Goal: Task Accomplishment & Management: Use online tool/utility

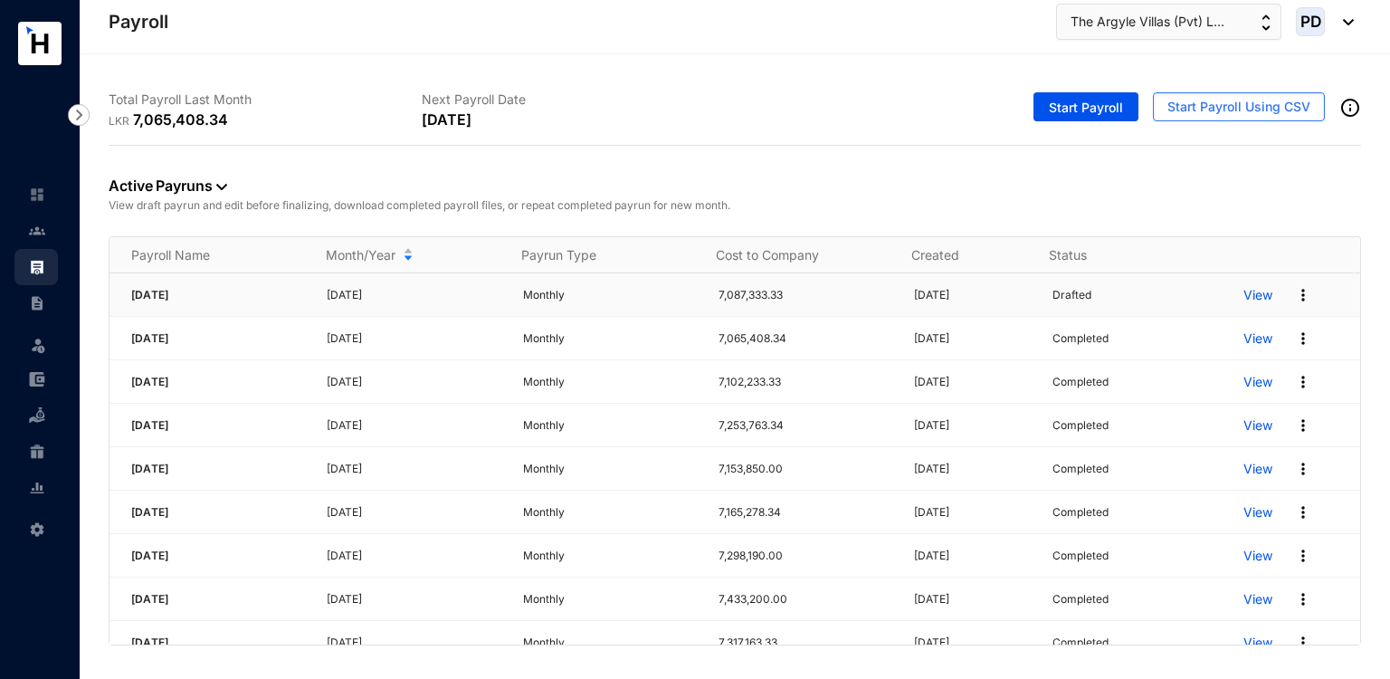
click at [1294, 292] on img at bounding box center [1303, 295] width 18 height 18
click at [1191, 343] on p "Delete" at bounding box center [1222, 331] width 128 height 31
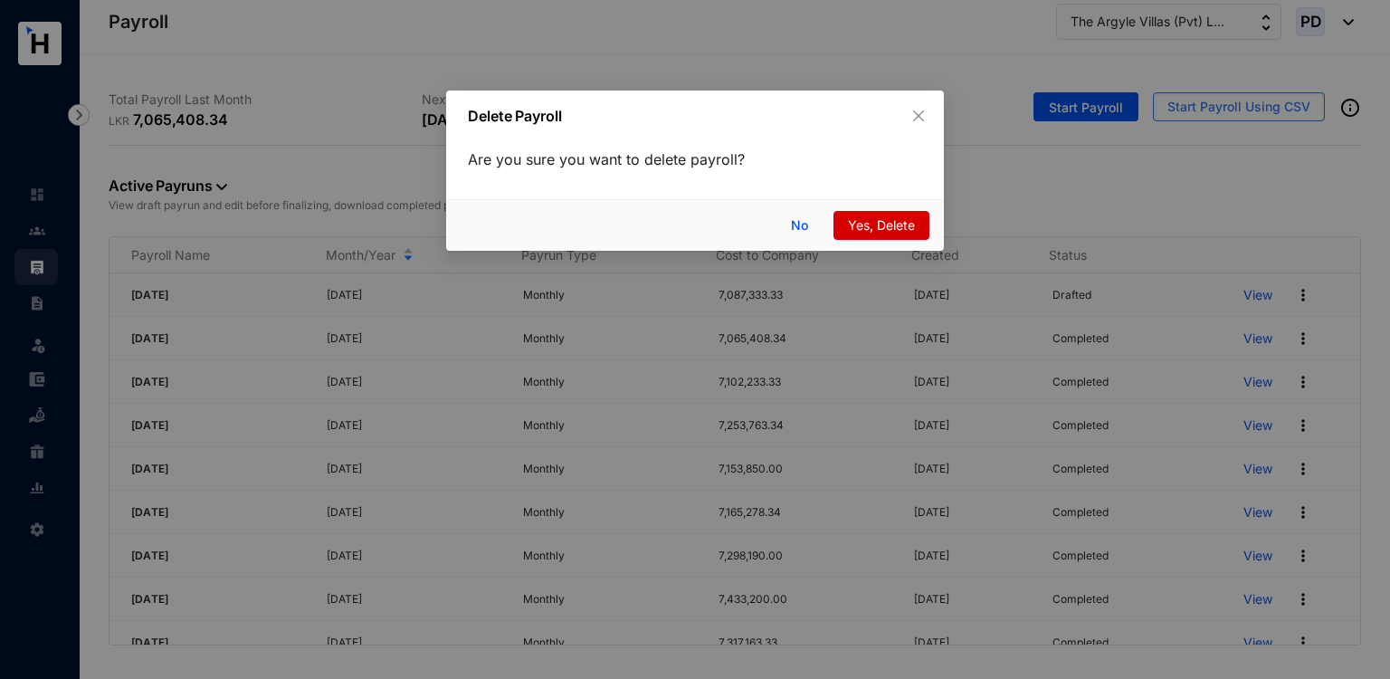
click at [895, 225] on span "Yes, Delete" at bounding box center [881, 225] width 67 height 20
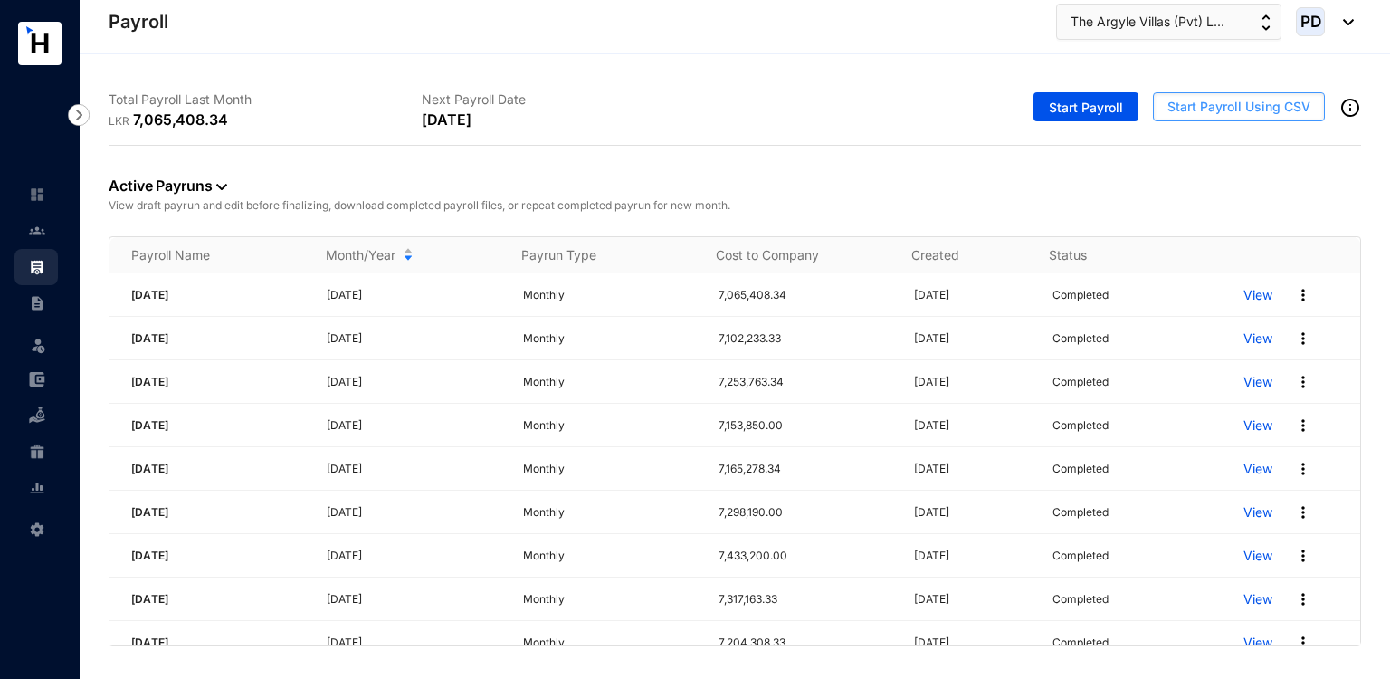
click at [1189, 110] on span "Start Payroll Using CSV" at bounding box center [1239, 107] width 143 height 18
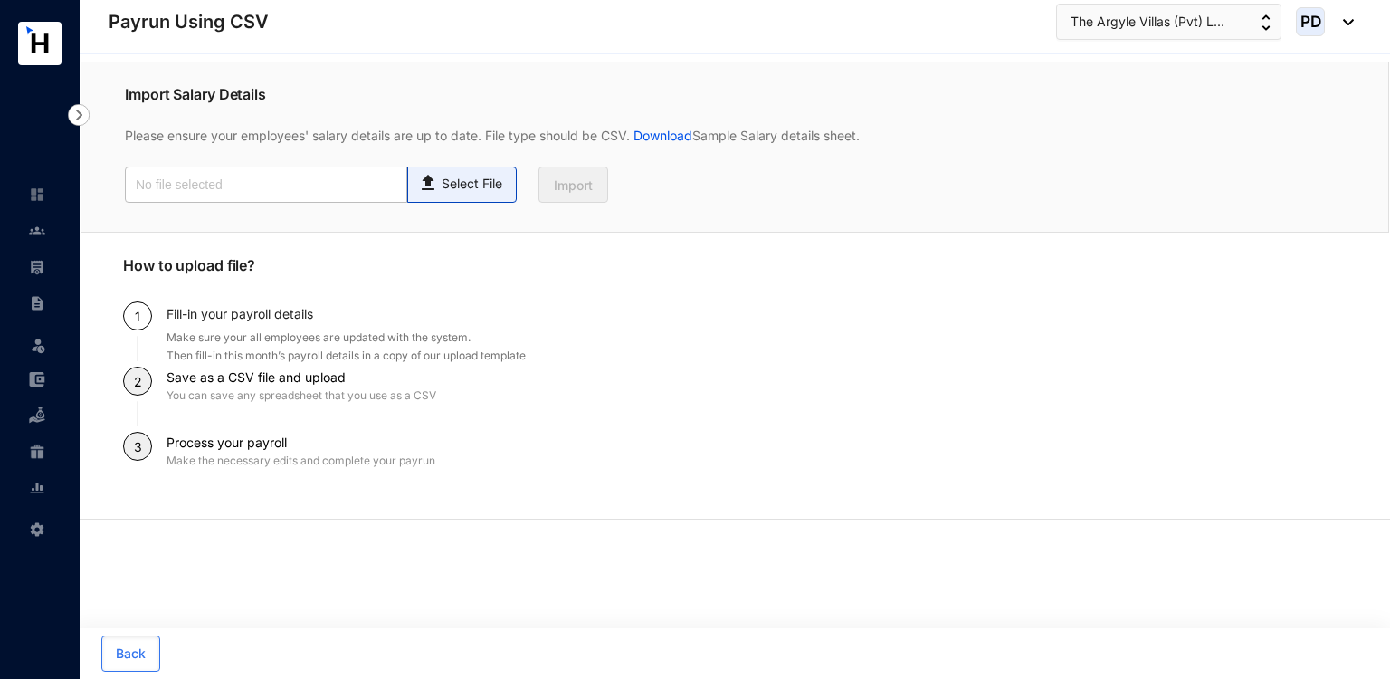
click at [509, 191] on span "Select File" at bounding box center [462, 185] width 110 height 36
click at [0, 0] on input "Select File" at bounding box center [0, 0] width 0 height 0
type input "Payroll Upload File - Revised.csv"
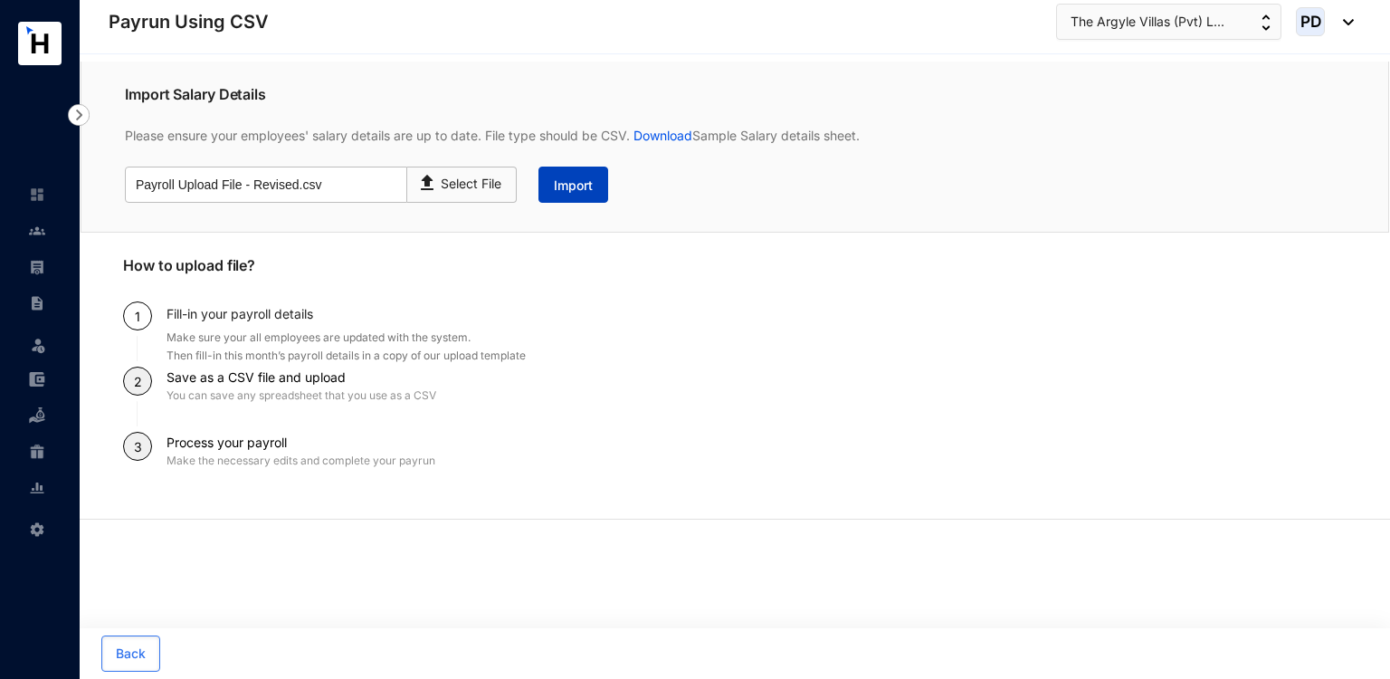
click at [565, 190] on span "Import" at bounding box center [573, 186] width 39 height 18
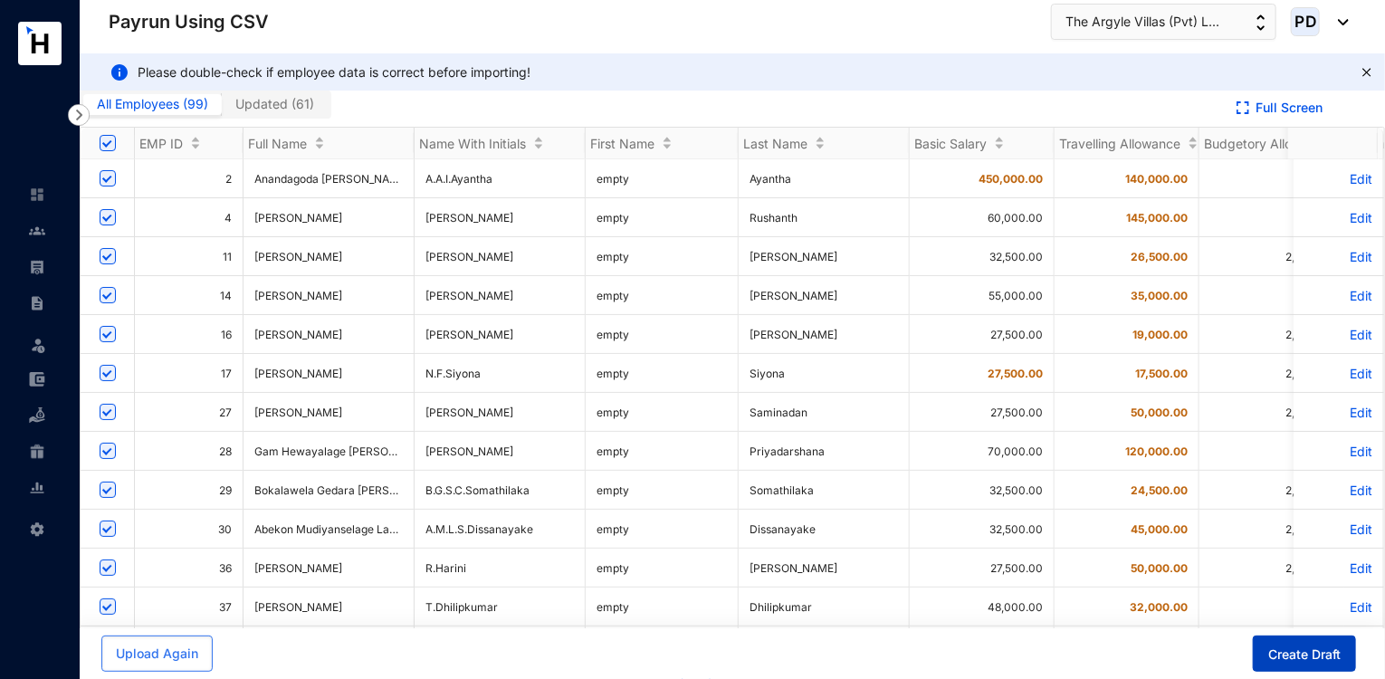
click at [1295, 636] on button "Create Draft" at bounding box center [1304, 653] width 103 height 36
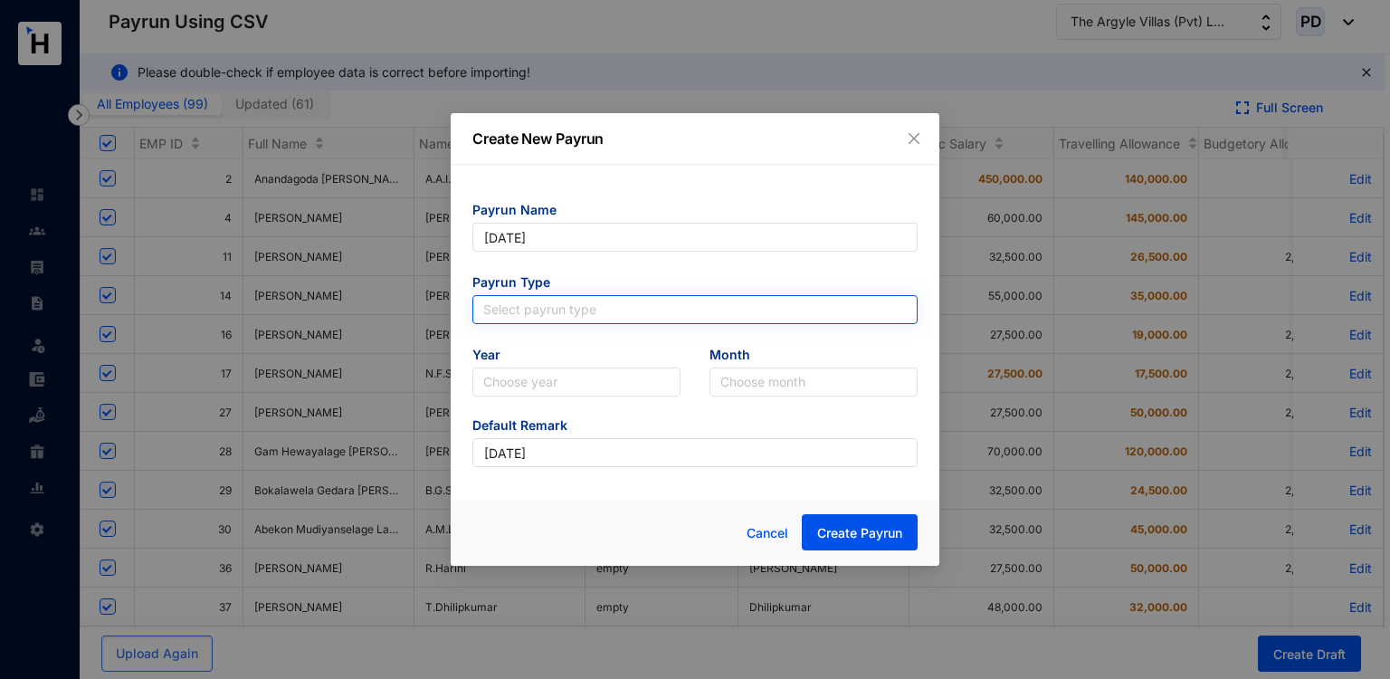
click at [678, 319] on input "search" at bounding box center [695, 309] width 424 height 27
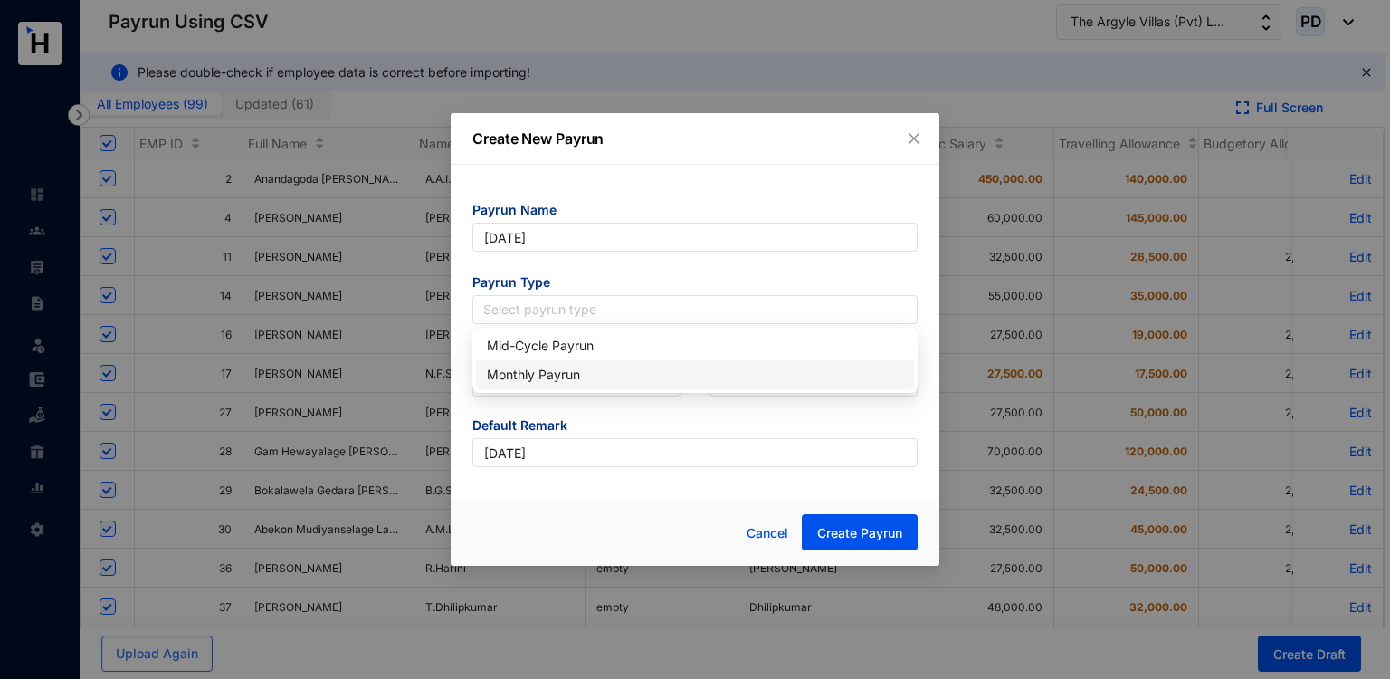
click at [542, 380] on div "Monthly Payrun" at bounding box center [695, 375] width 416 height 20
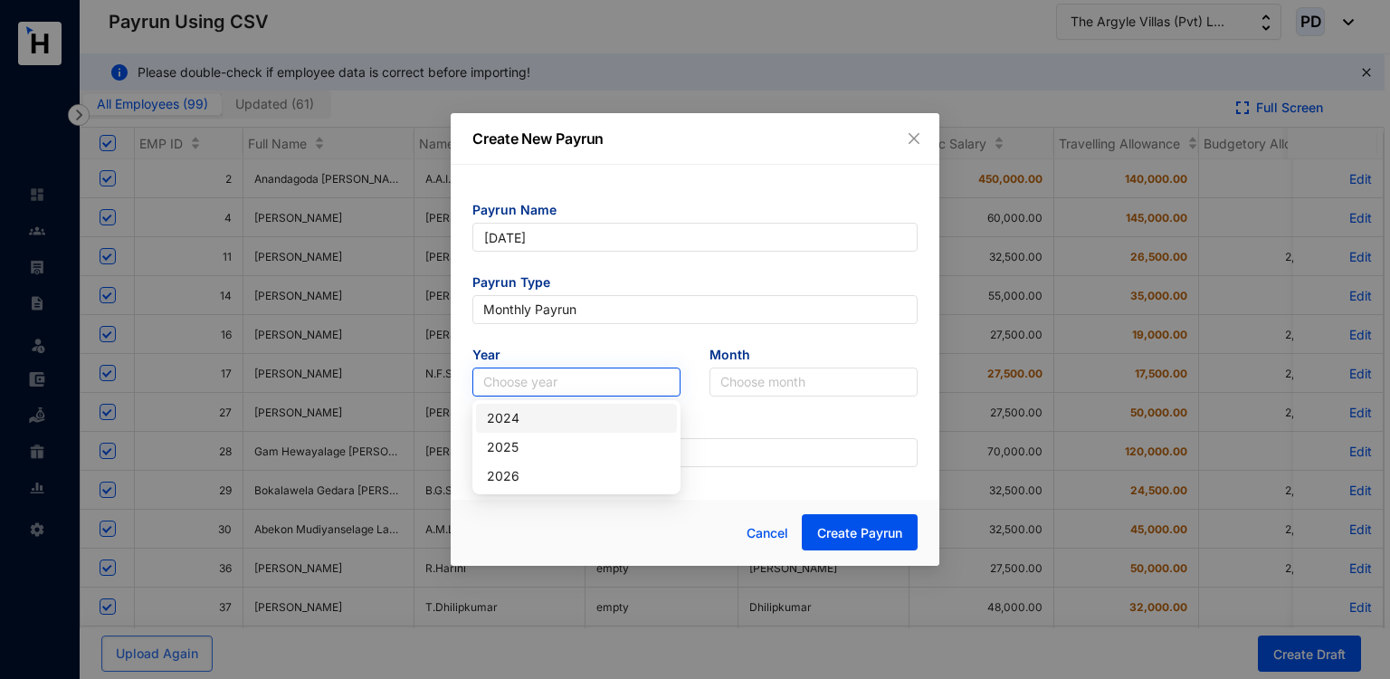
click at [523, 386] on input "search" at bounding box center [576, 381] width 186 height 27
click at [518, 443] on div "2025" at bounding box center [576, 447] width 179 height 20
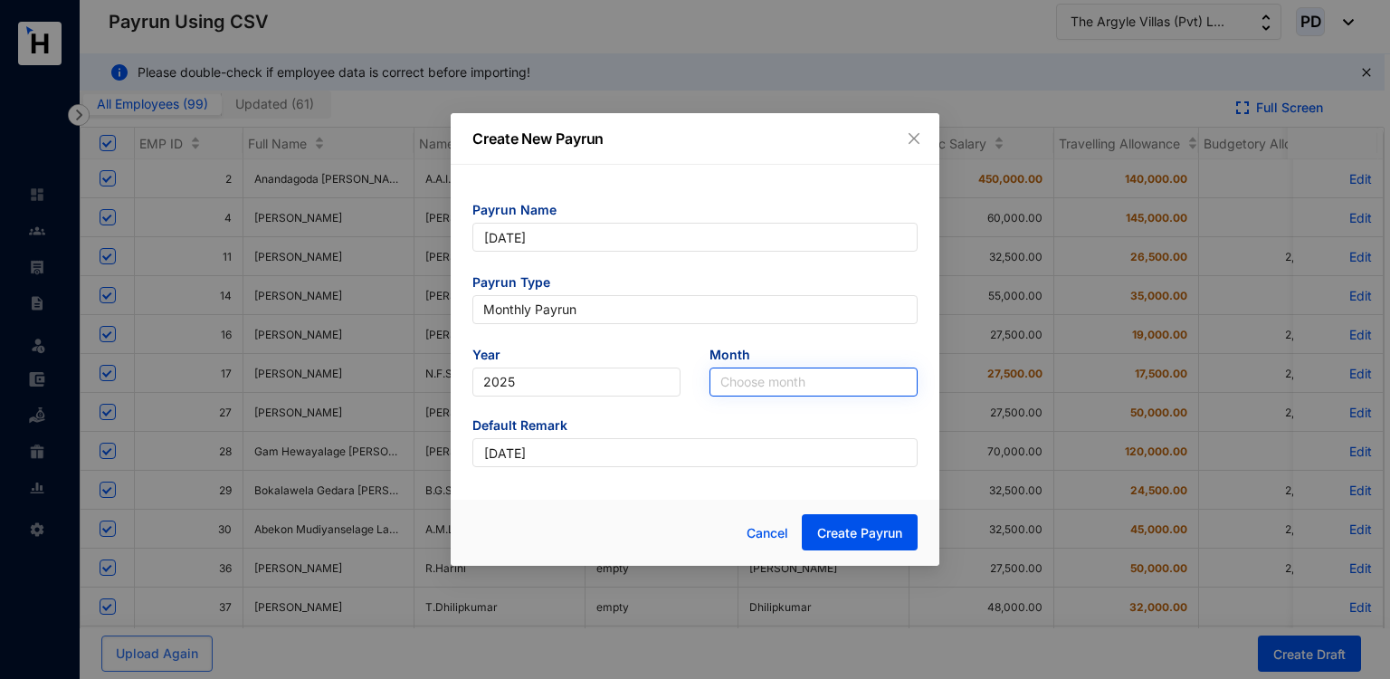
click at [752, 385] on input "search" at bounding box center [814, 381] width 186 height 27
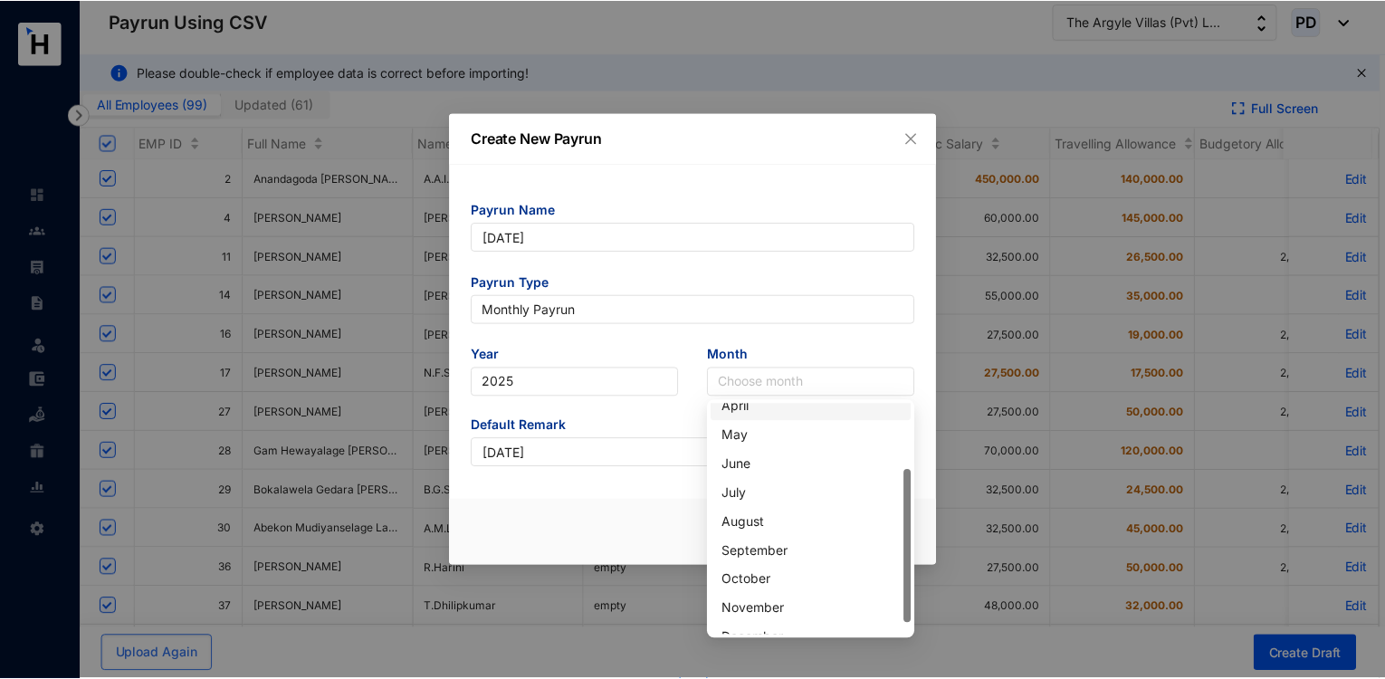
scroll to position [100, 0]
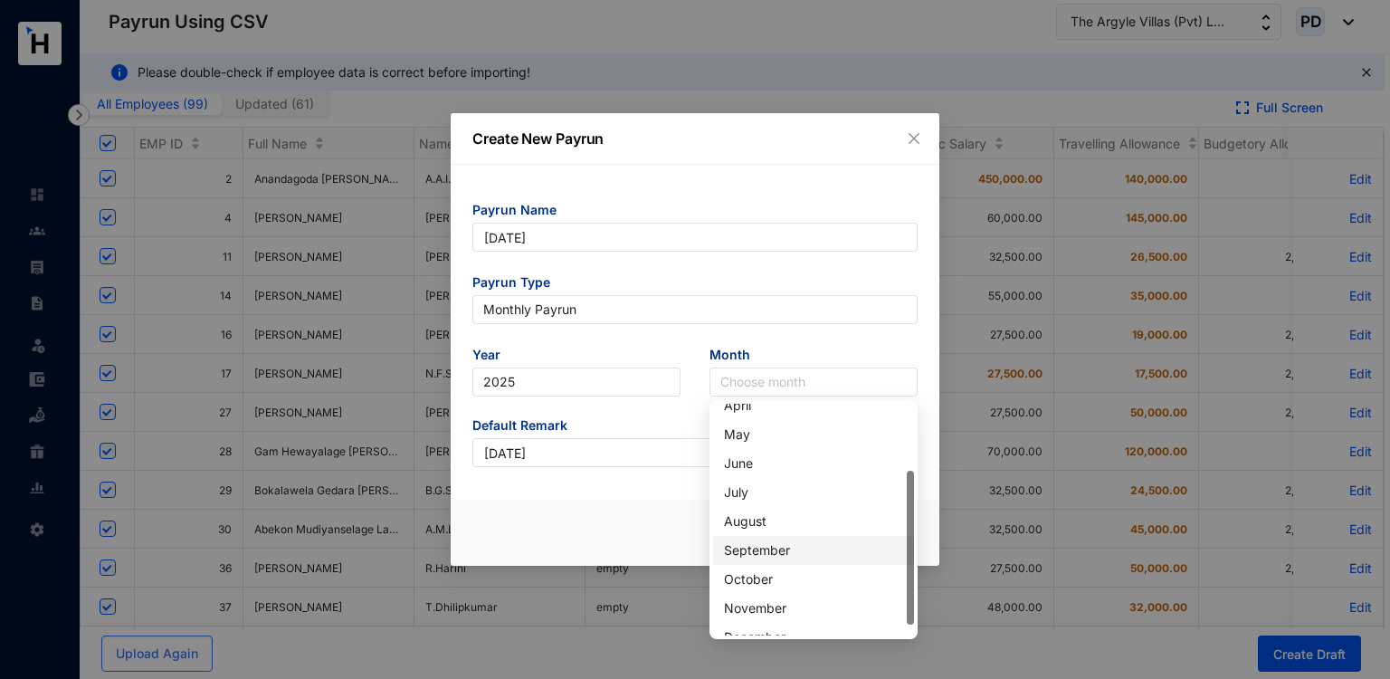
click at [761, 541] on div "September" at bounding box center [813, 550] width 179 height 20
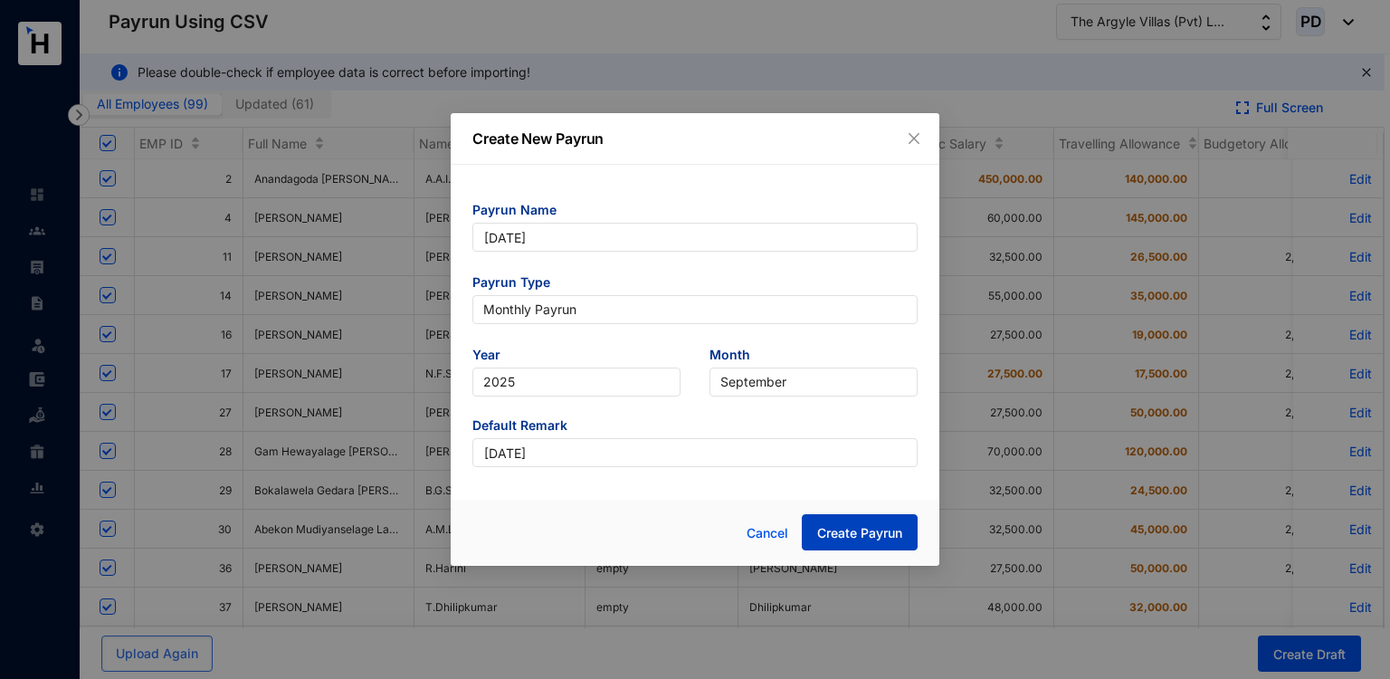
click at [851, 521] on button "Create Payrun" at bounding box center [860, 532] width 116 height 36
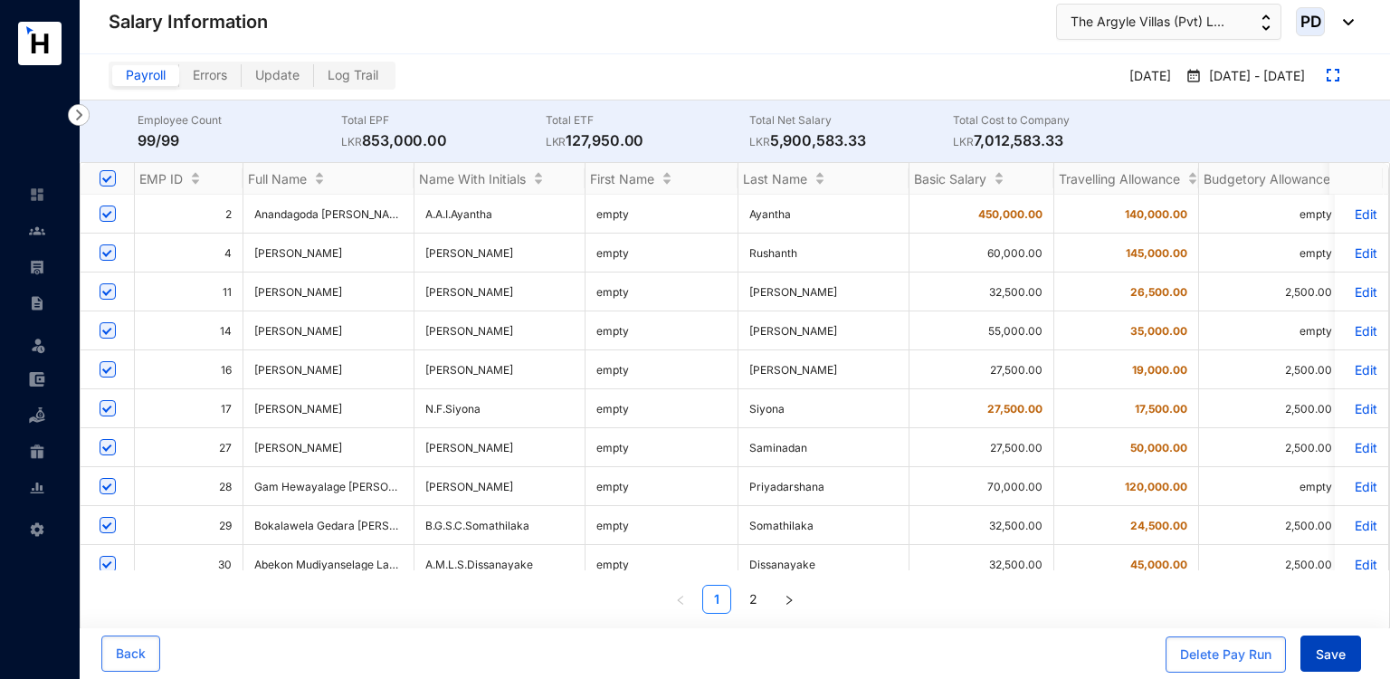
click at [1308, 654] on button "Save" at bounding box center [1331, 653] width 61 height 36
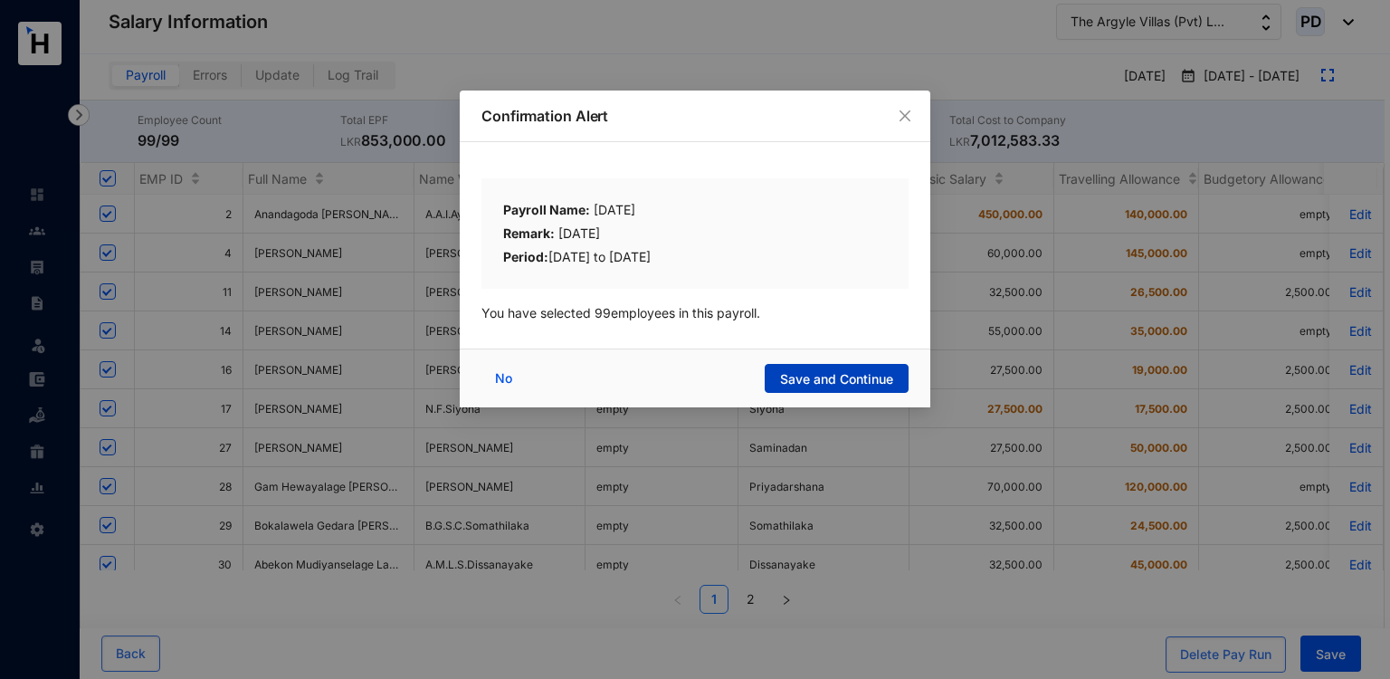
click at [854, 381] on span "Save and Continue" at bounding box center [836, 379] width 113 height 18
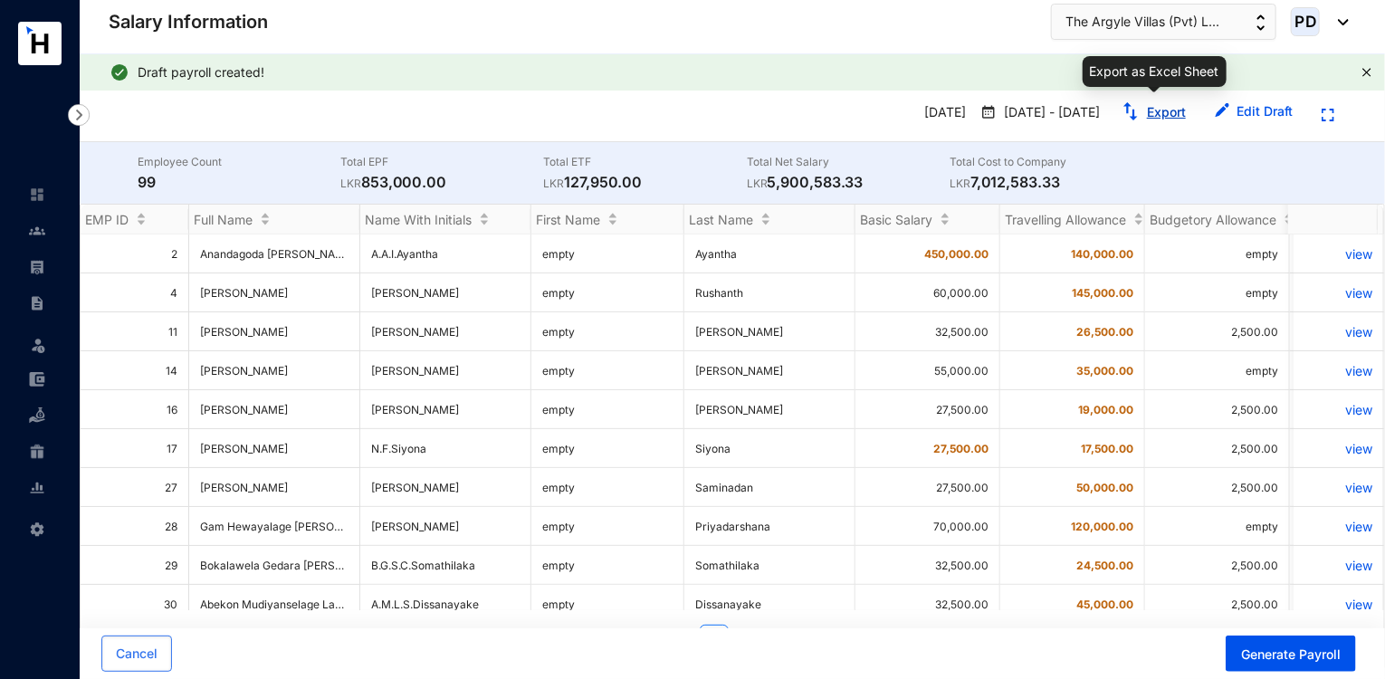
click at [1167, 110] on link "Export" at bounding box center [1166, 111] width 39 height 15
